Goal: Task Accomplishment & Management: Complete application form

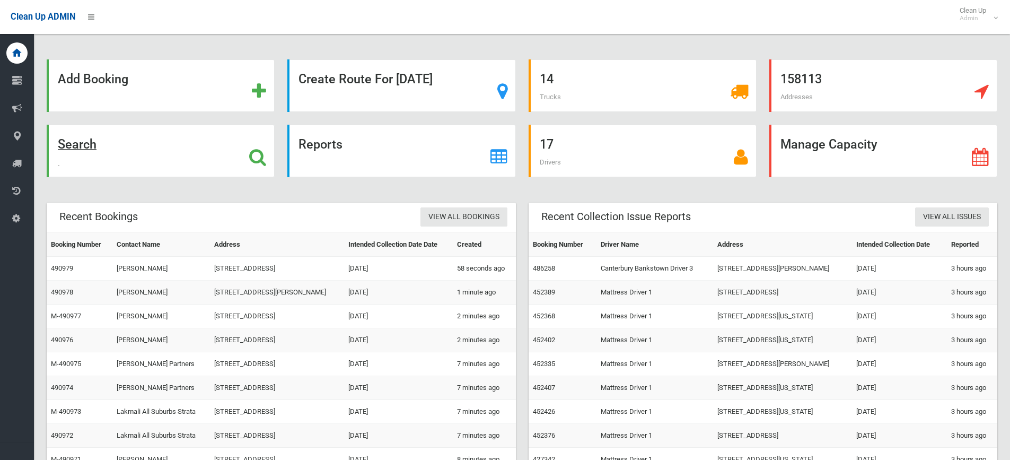
click at [109, 154] on div "Search" at bounding box center [161, 151] width 228 height 53
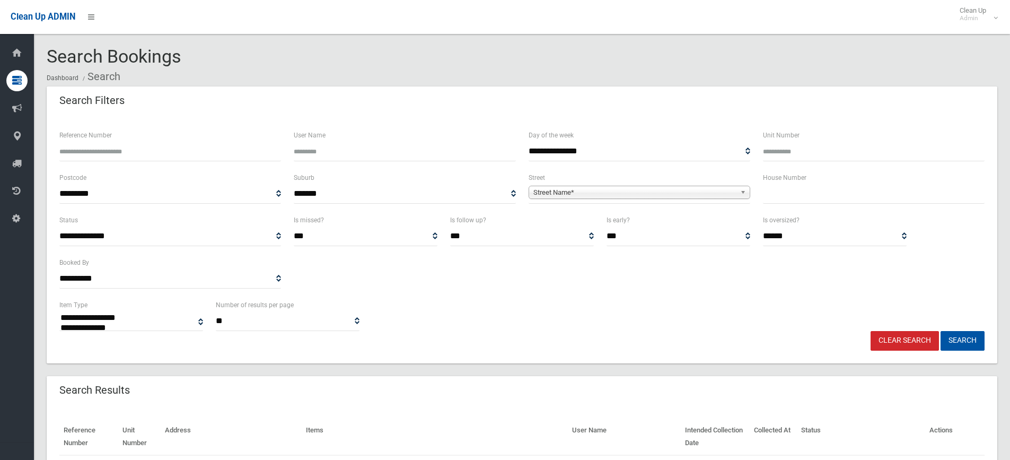
select select
click at [827, 193] on input "text" at bounding box center [874, 194] width 222 height 20
type input "*"
click at [719, 195] on span "Street Name*" at bounding box center [635, 192] width 203 height 13
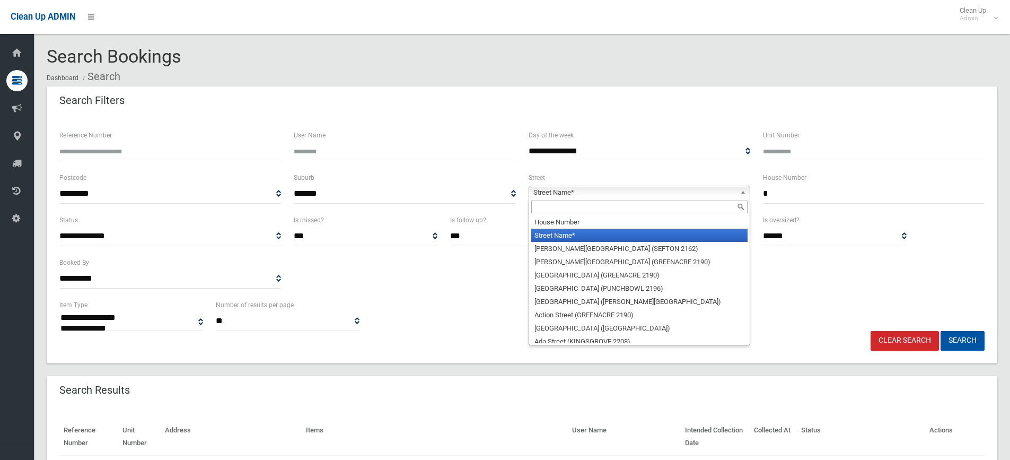
click at [541, 209] on input "text" at bounding box center [639, 206] width 216 height 13
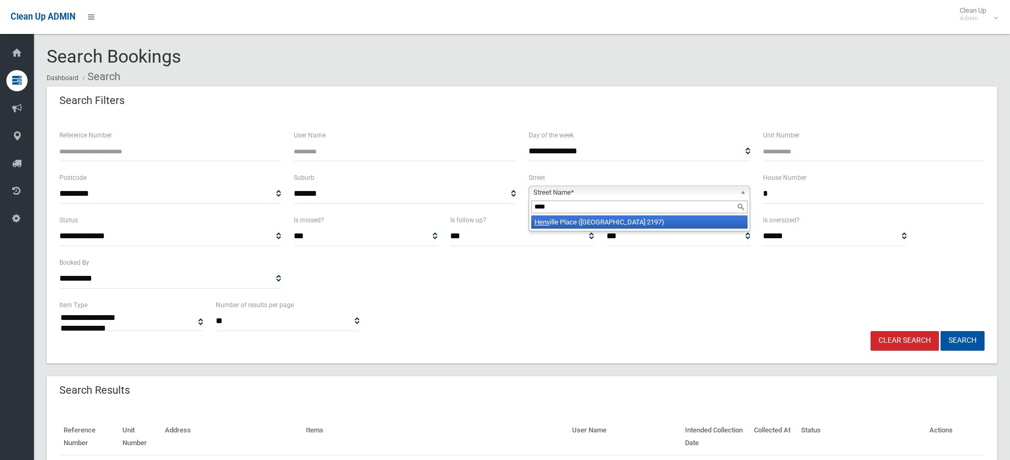
type input "****"
click at [565, 223] on li "Henv ille Place (BASS HILL 2197)" at bounding box center [639, 221] width 216 height 13
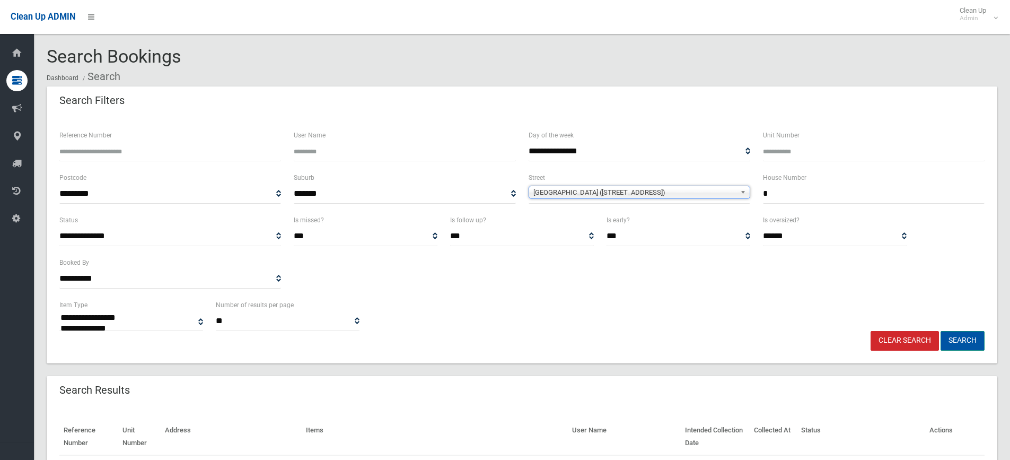
click at [954, 334] on button "Search" at bounding box center [963, 341] width 44 height 20
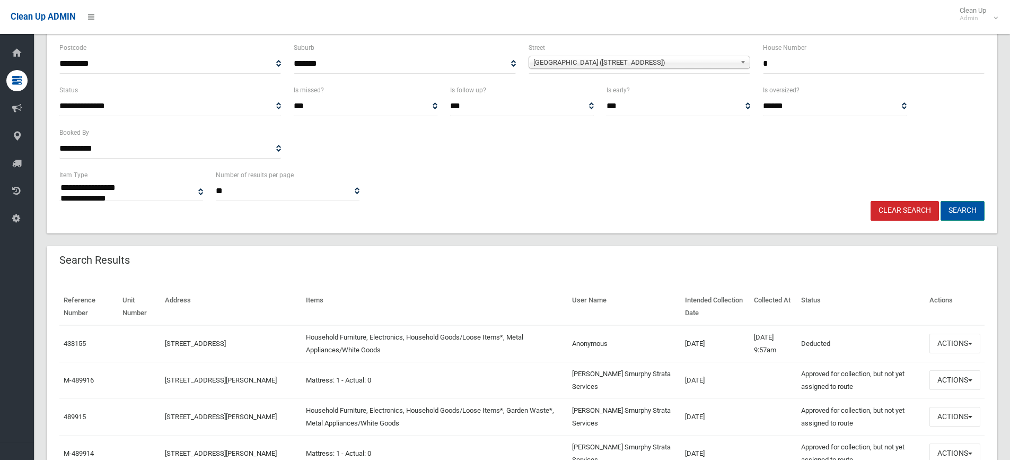
scroll to position [159, 0]
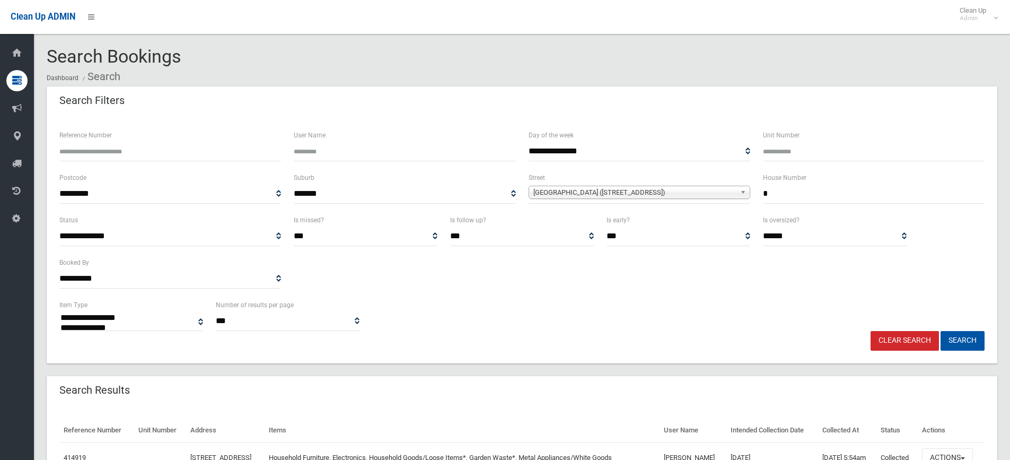
select select
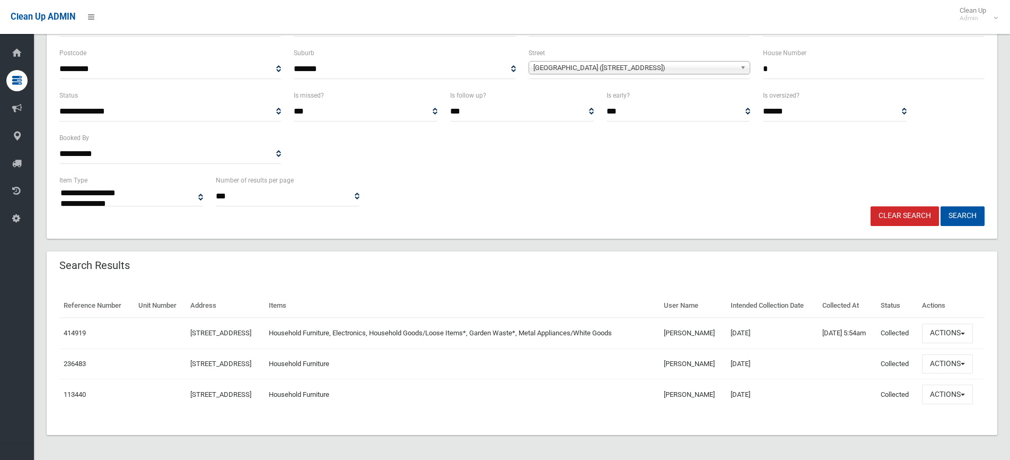
scroll to position [125, 0]
click at [952, 338] on button "Actions" at bounding box center [947, 333] width 51 height 20
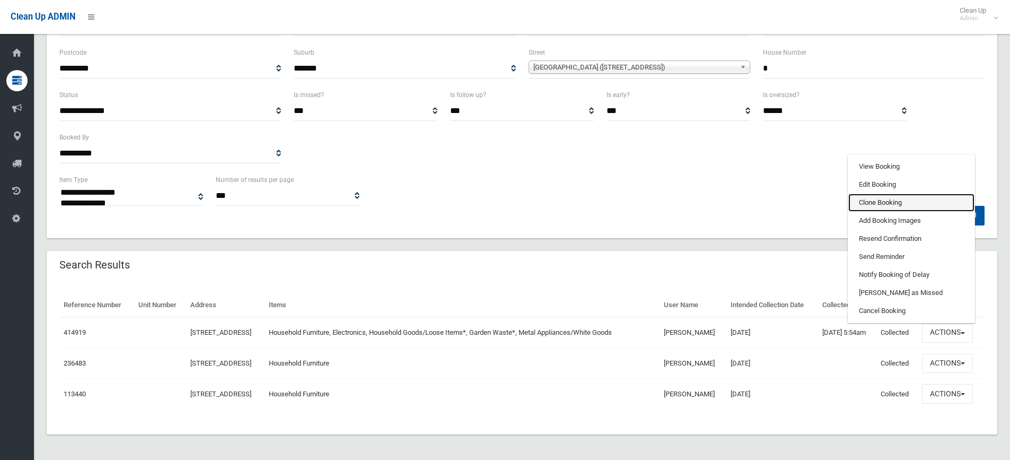
click at [884, 199] on link "Clone Booking" at bounding box center [912, 203] width 126 height 18
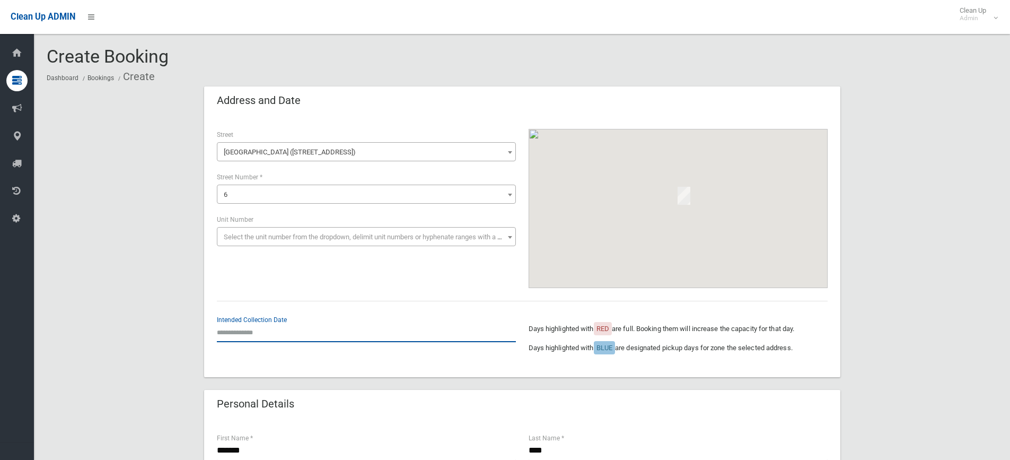
click at [236, 322] on input "text" at bounding box center [366, 332] width 299 height 20
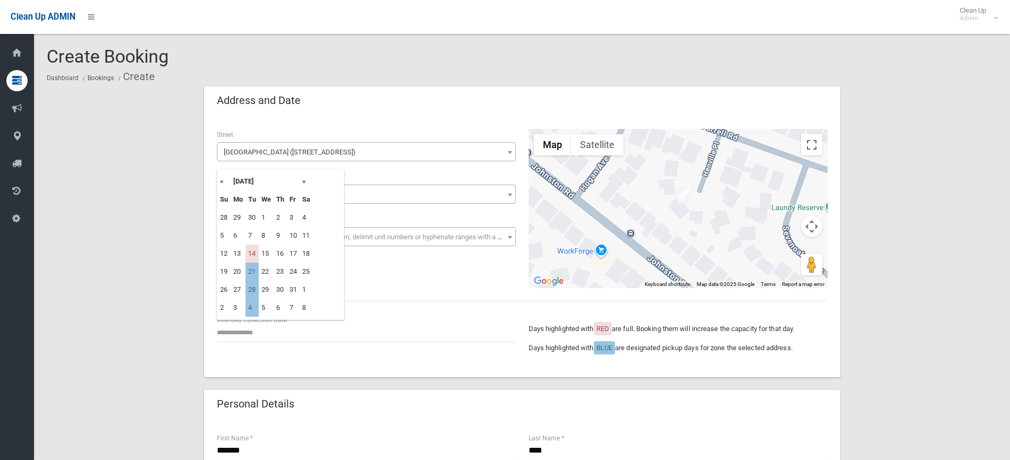
click at [305, 185] on th "»" at bounding box center [306, 181] width 13 height 18
click at [222, 180] on th "«" at bounding box center [223, 181] width 13 height 18
click at [308, 181] on th "»" at bounding box center [306, 181] width 13 height 18
click at [255, 213] on td "28" at bounding box center [252, 217] width 13 height 18
type input "**********"
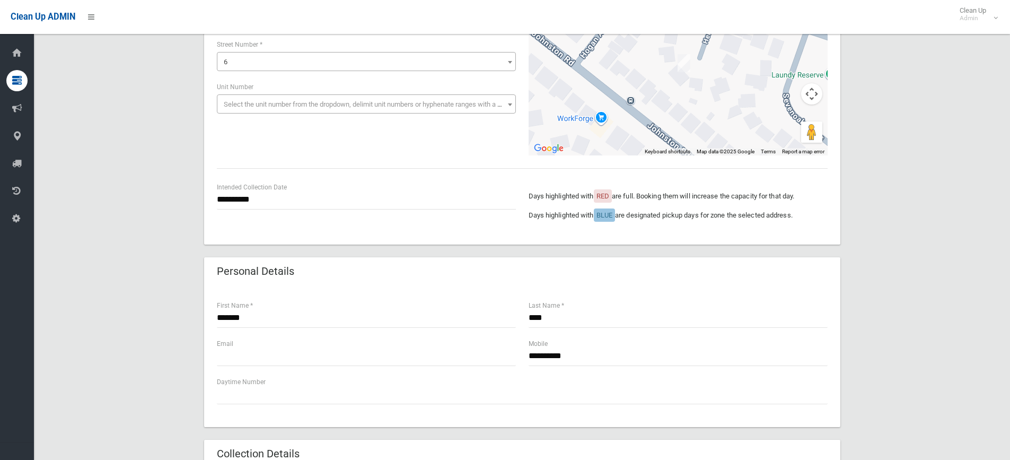
scroll to position [212, 0]
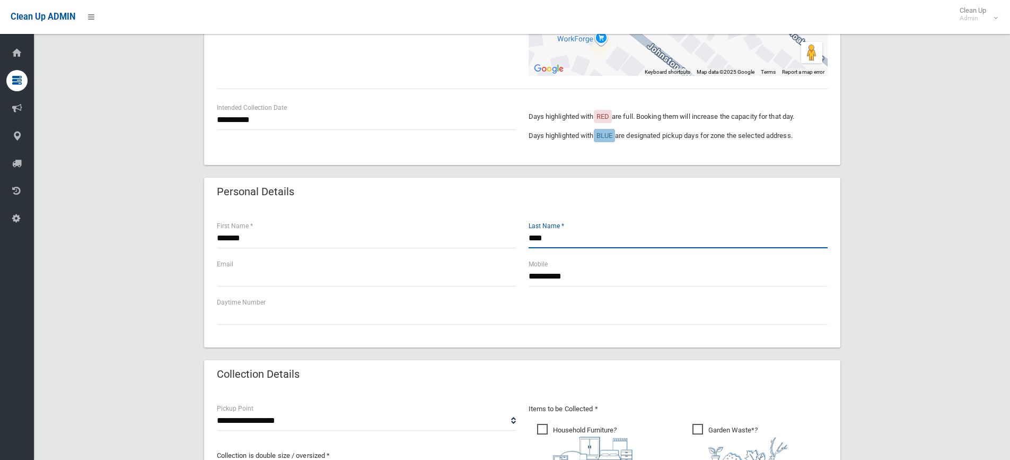
click at [565, 242] on input "****" at bounding box center [678, 239] width 299 height 20
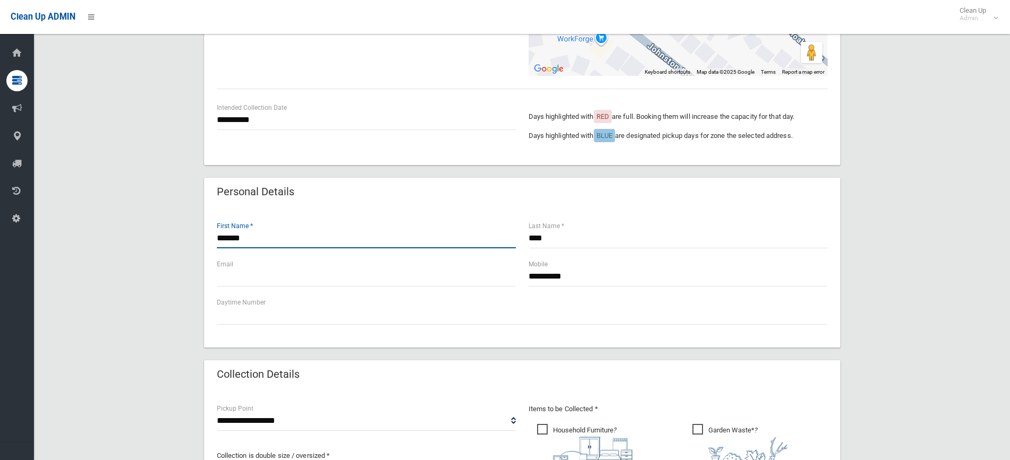
click at [60, 227] on div "**********" at bounding box center [522, 336] width 951 height 925
click at [591, 250] on div "**** Last Name *" at bounding box center [678, 239] width 312 height 38
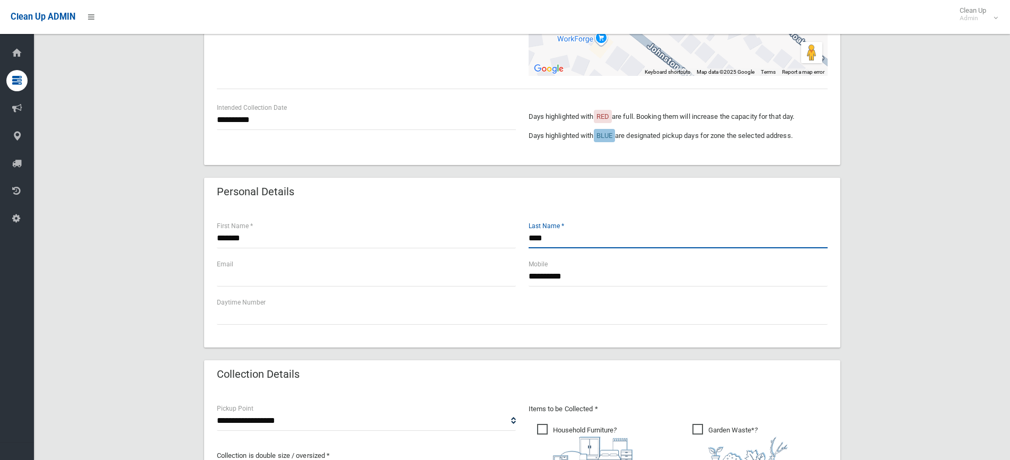
click at [597, 242] on input "****" at bounding box center [678, 239] width 299 height 20
click at [299, 276] on input "text" at bounding box center [366, 277] width 299 height 20
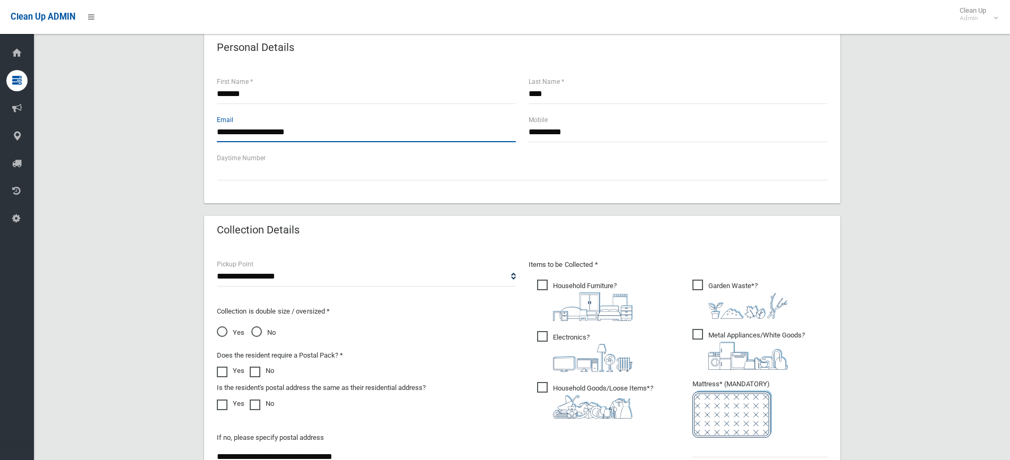
scroll to position [371, 0]
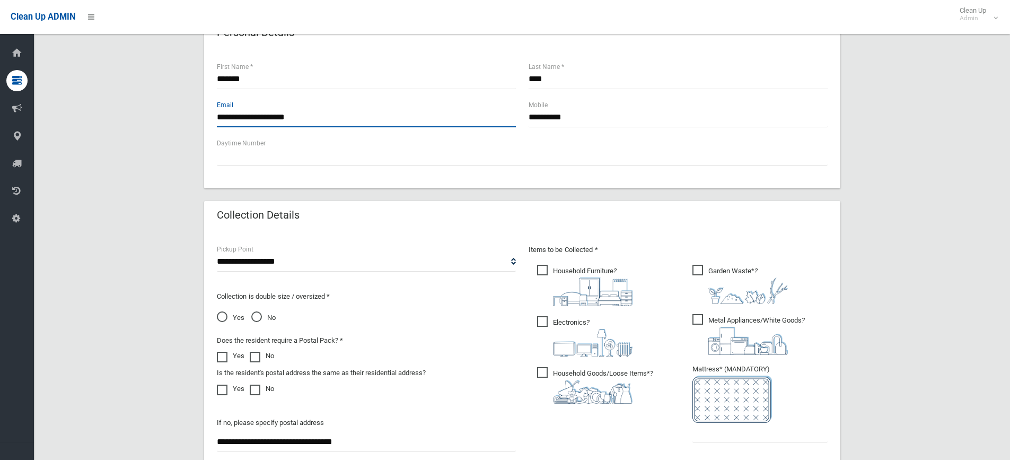
type input "**********"
click at [561, 270] on span "Household Furniture ?" at bounding box center [584, 285] width 95 height 41
click at [542, 324] on span "Electronics ?" at bounding box center [584, 336] width 95 height 41
click at [557, 372] on span "Household Goods/Loose Items* ?" at bounding box center [595, 385] width 116 height 37
click at [736, 279] on img at bounding box center [749, 290] width 80 height 27
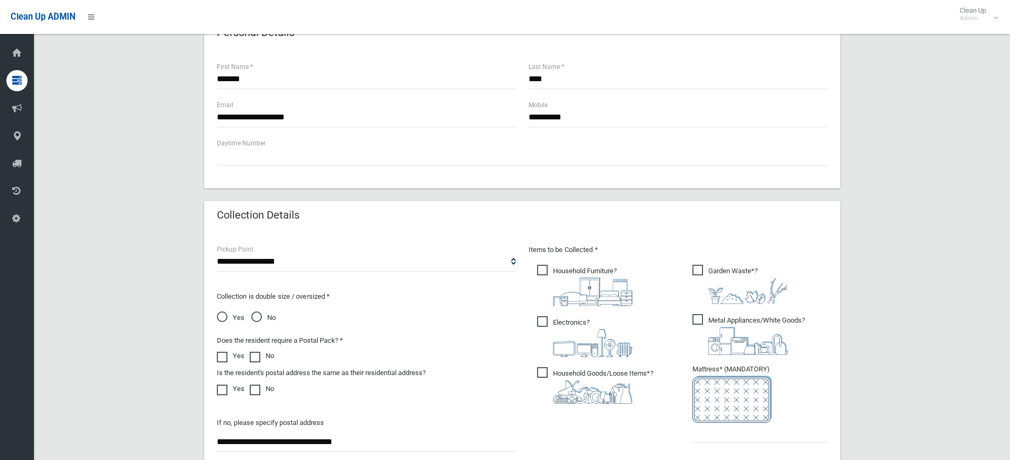
click at [713, 338] on img at bounding box center [749, 341] width 80 height 28
click at [960, 206] on div "**********" at bounding box center [522, 177] width 951 height 925
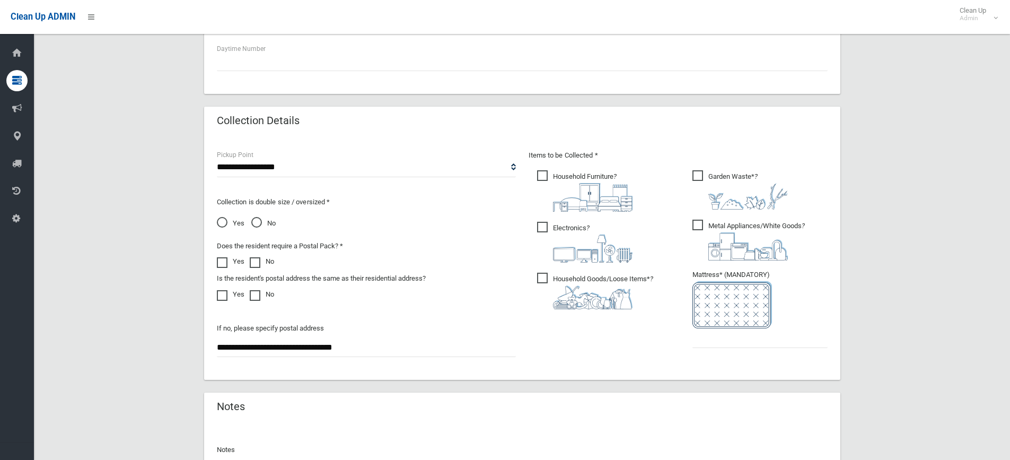
scroll to position [583, 0]
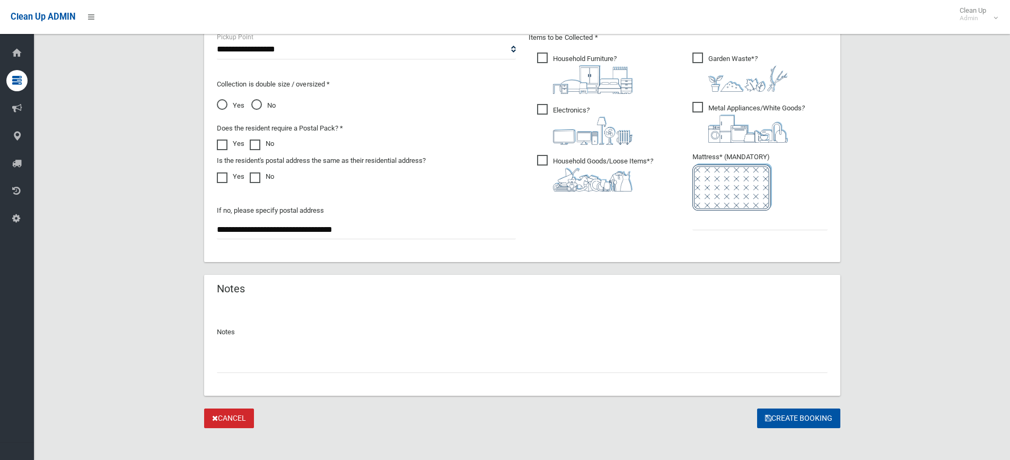
click at [744, 230] on ul "Garden Waste* ?" at bounding box center [756, 144] width 144 height 188
click at [747, 226] on input "text" at bounding box center [760, 221] width 135 height 20
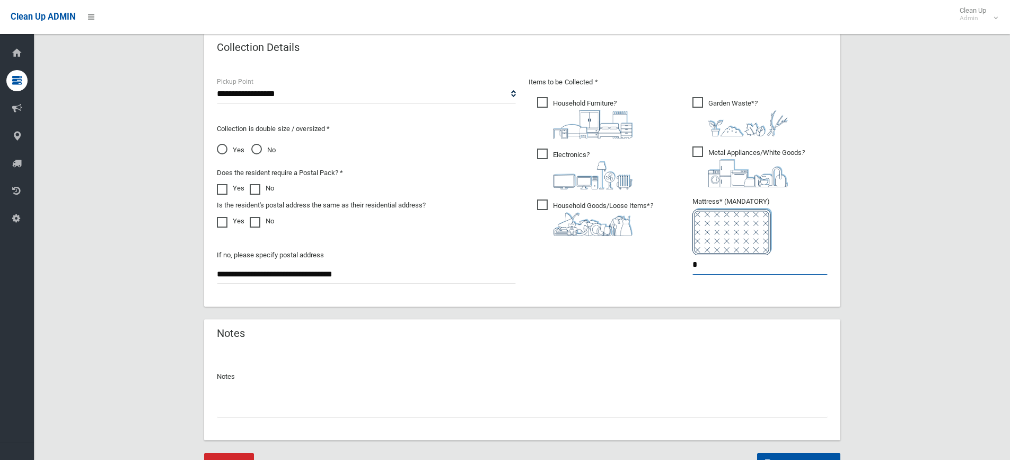
scroll to position [590, 0]
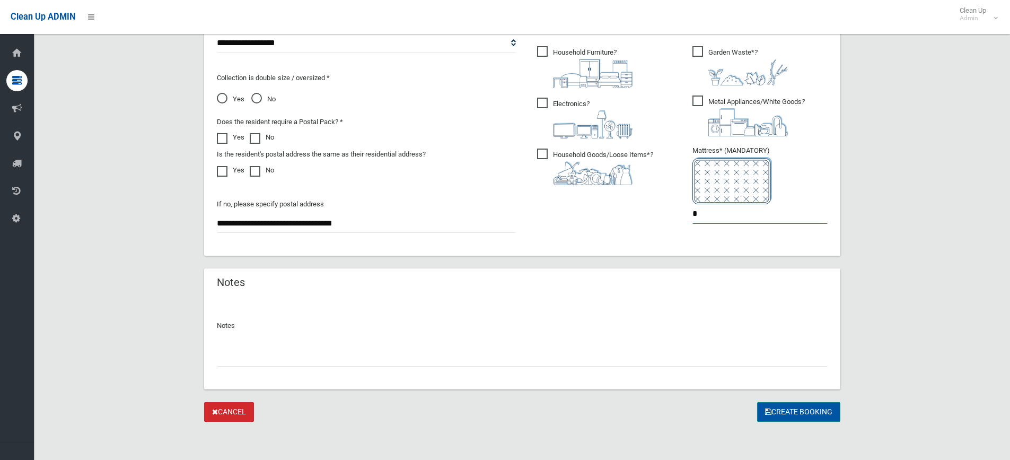
type input "*"
click at [776, 413] on button "Create Booking" at bounding box center [798, 412] width 83 height 20
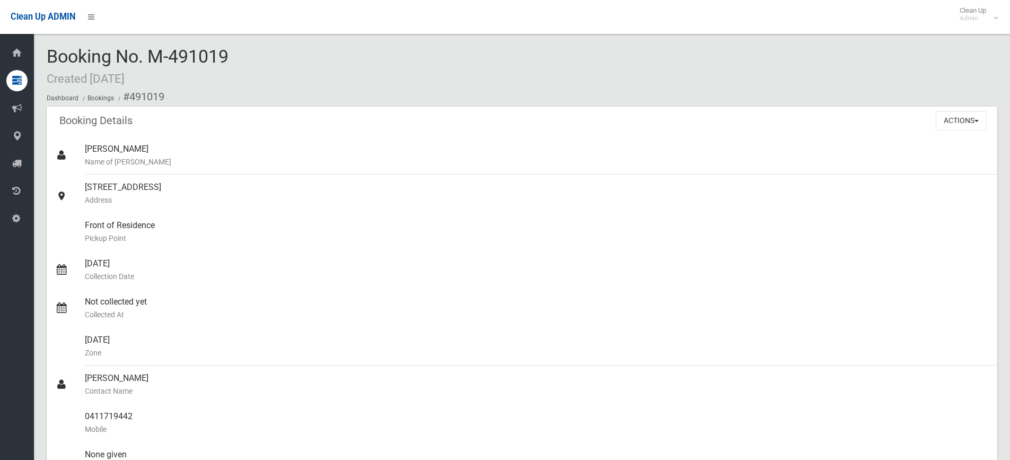
drag, startPoint x: 229, startPoint y: 59, endPoint x: 151, endPoint y: 62, distance: 78.5
click at [151, 62] on span "Booking No. M-491019 Created [DATE]" at bounding box center [138, 66] width 182 height 41
